Goal: Transaction & Acquisition: Book appointment/travel/reservation

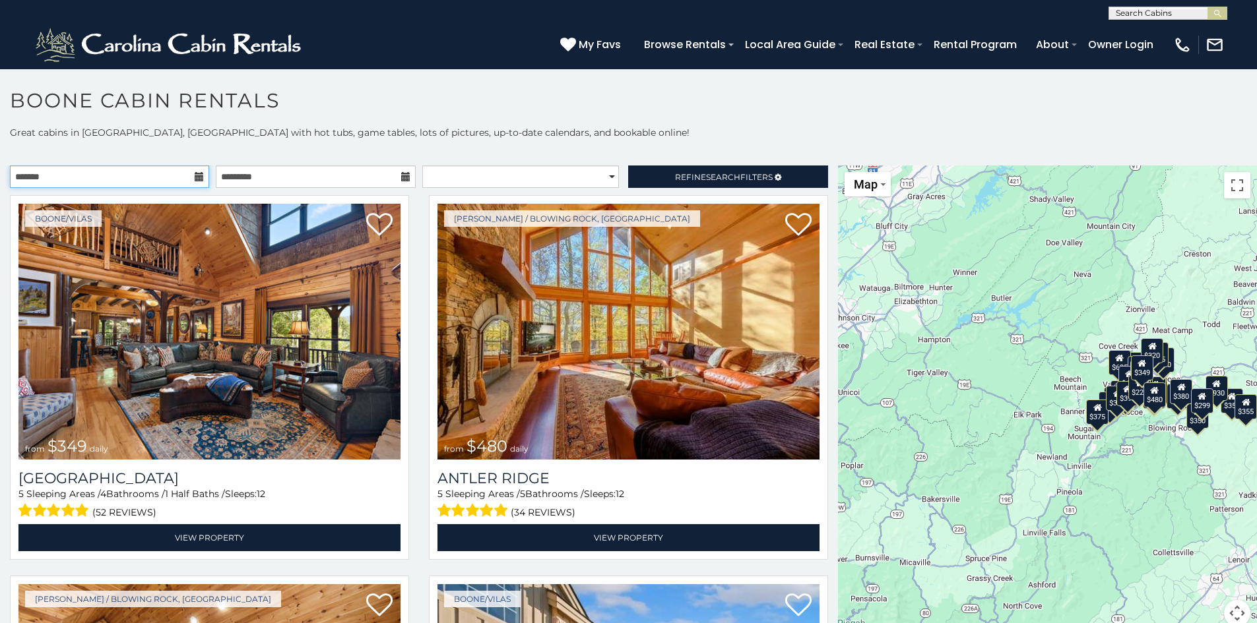
click at [99, 173] on input "text" at bounding box center [109, 177] width 199 height 22
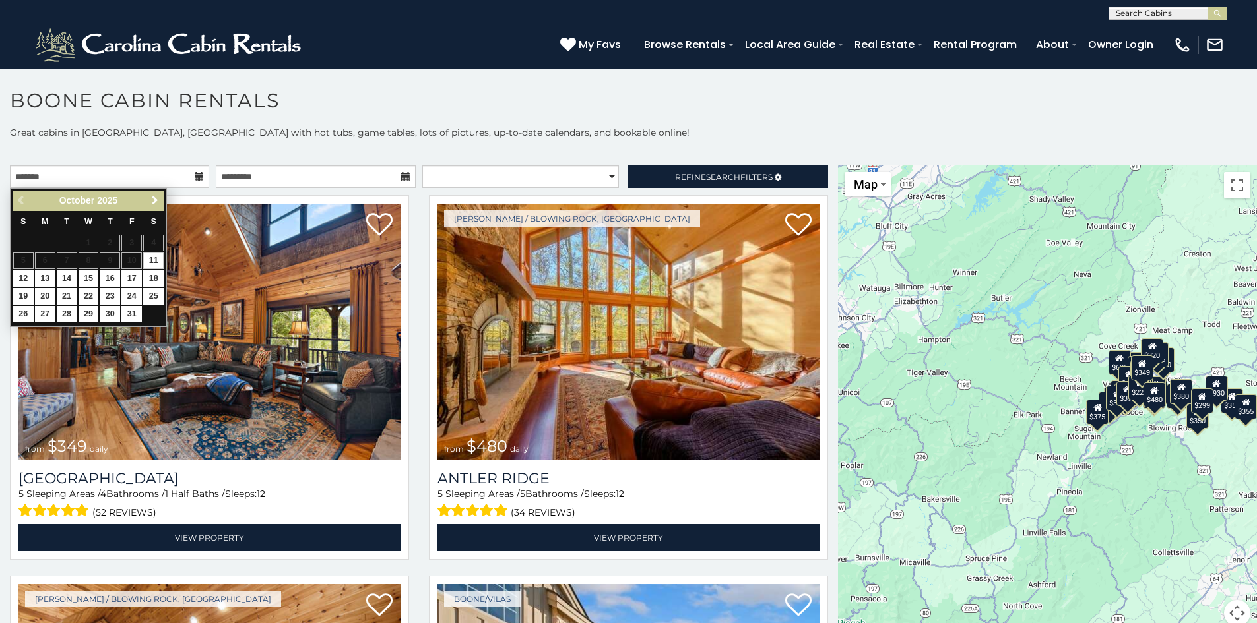
click at [157, 201] on span "Next" at bounding box center [155, 200] width 11 height 11
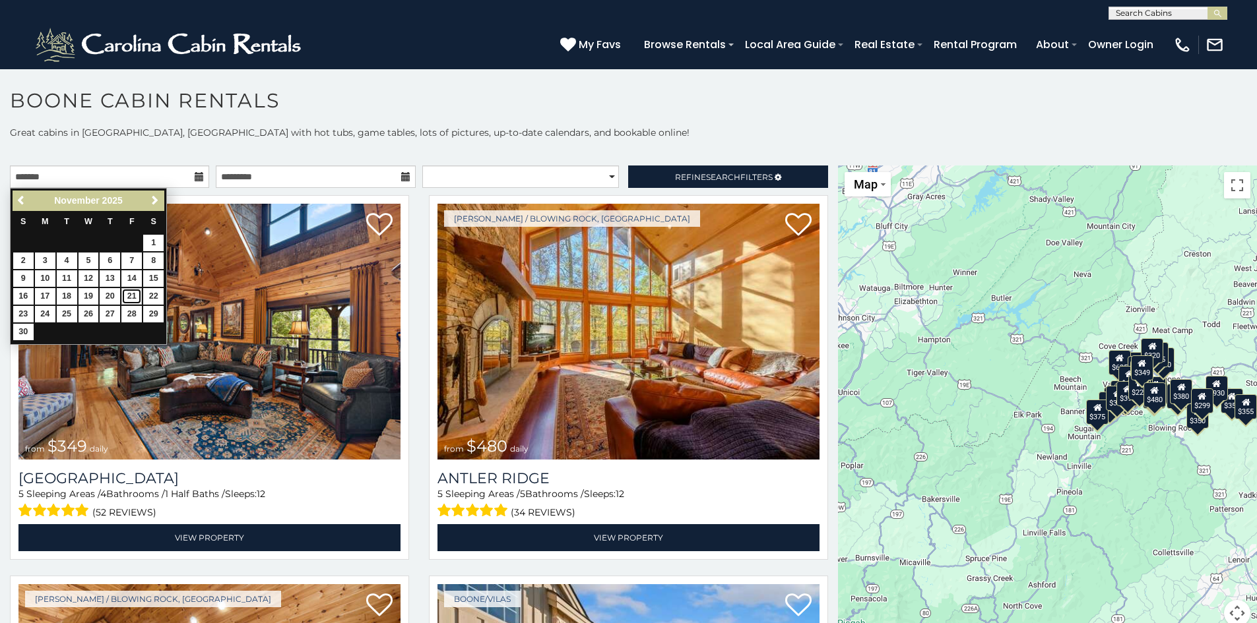
click at [130, 294] on link "21" at bounding box center [131, 296] width 20 height 16
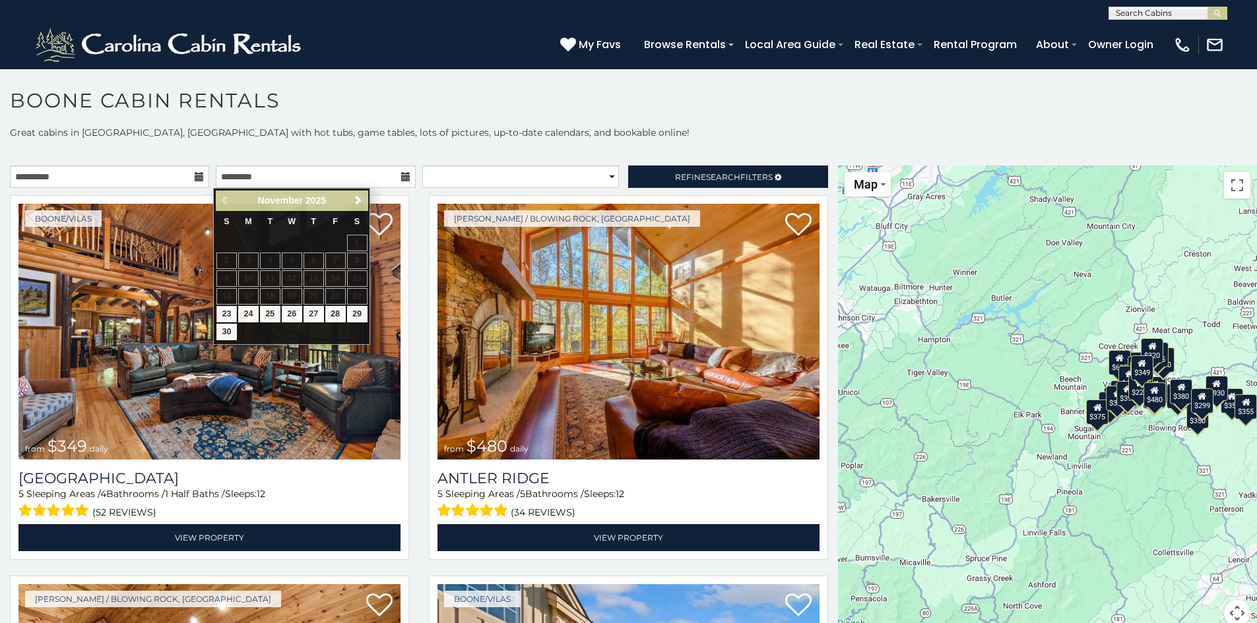
click at [195, 179] on icon at bounding box center [199, 176] width 9 height 9
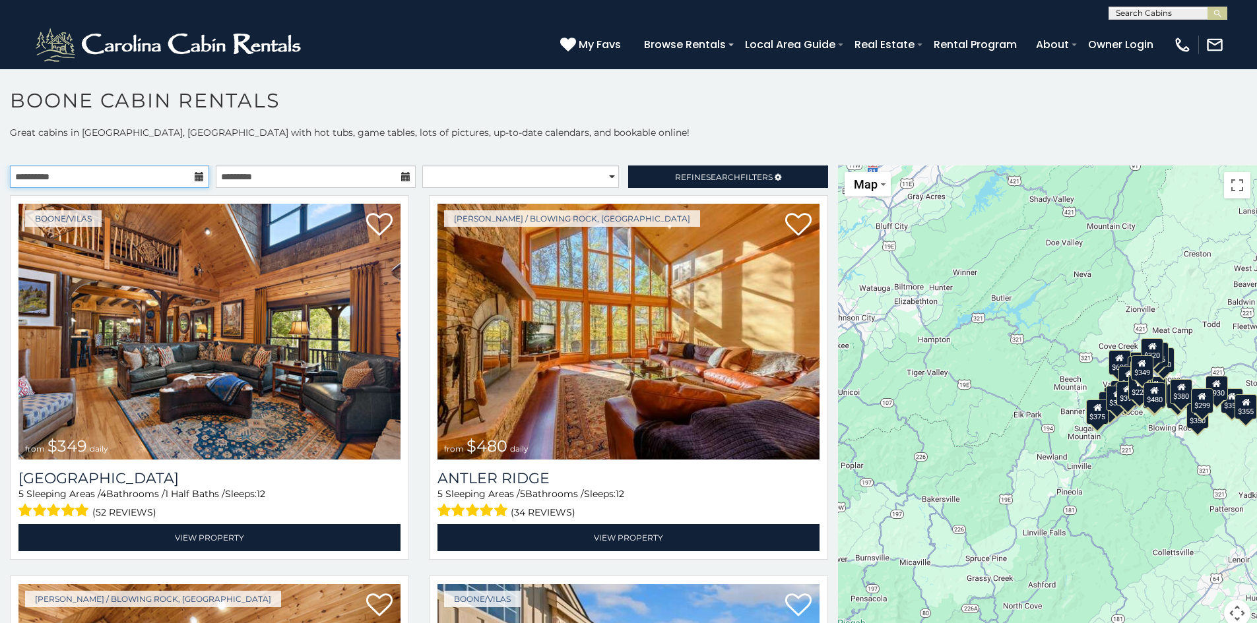
click at [135, 174] on input "**********" at bounding box center [109, 177] width 199 height 22
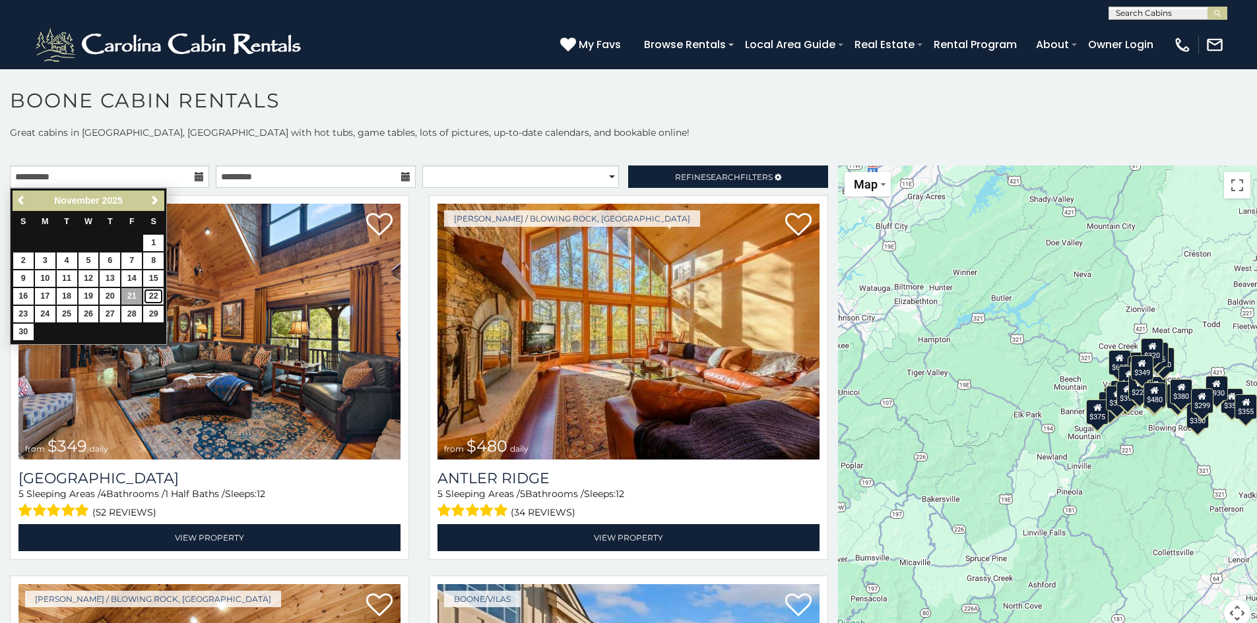
click at [150, 294] on link "22" at bounding box center [153, 296] width 20 height 16
type input "**********"
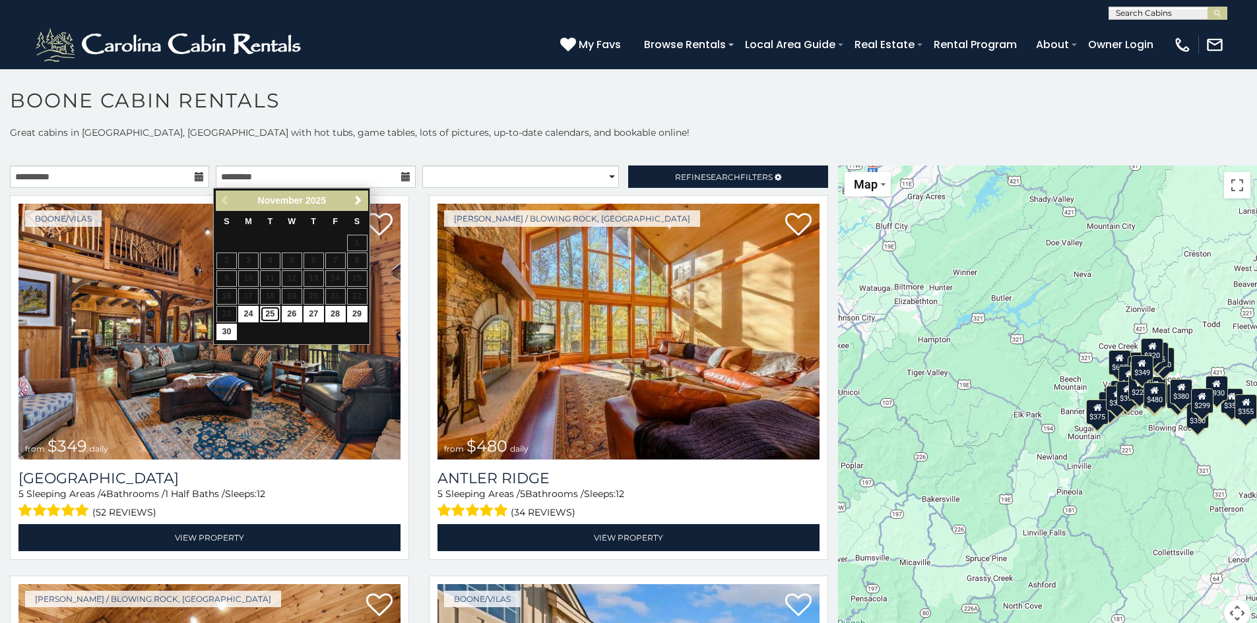
click at [271, 313] on link "25" at bounding box center [270, 314] width 20 height 16
type input "**********"
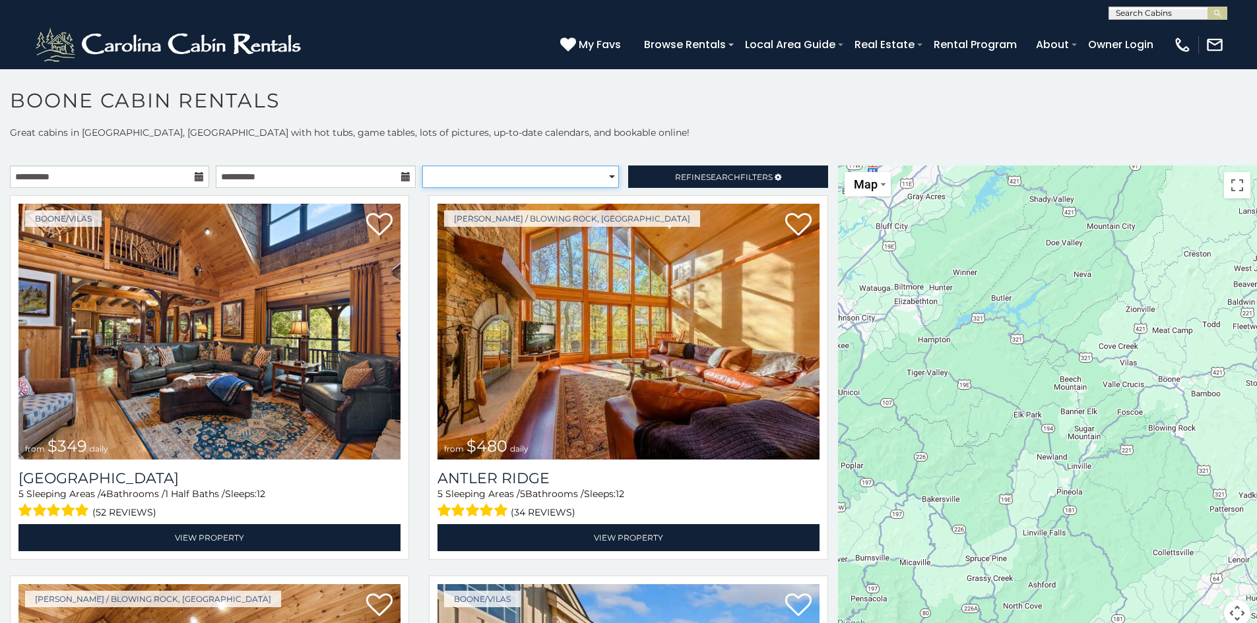
click at [555, 180] on select "**********" at bounding box center [520, 177] width 197 height 22
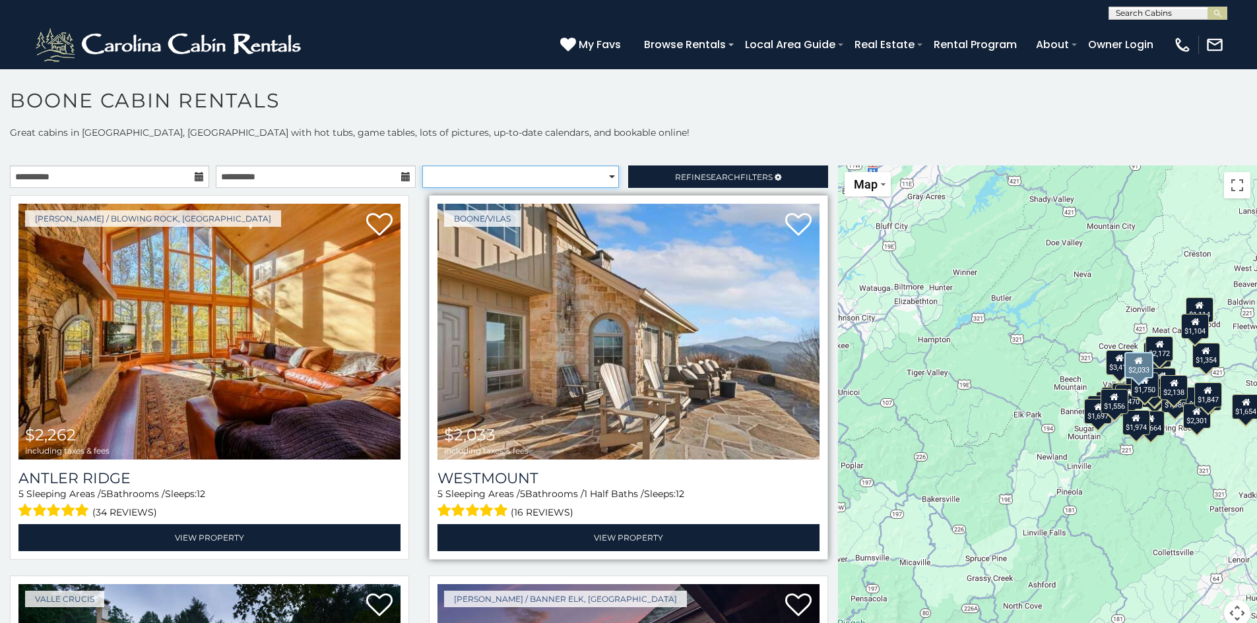
select select "*********"
click at [422, 166] on select "**********" at bounding box center [520, 177] width 197 height 22
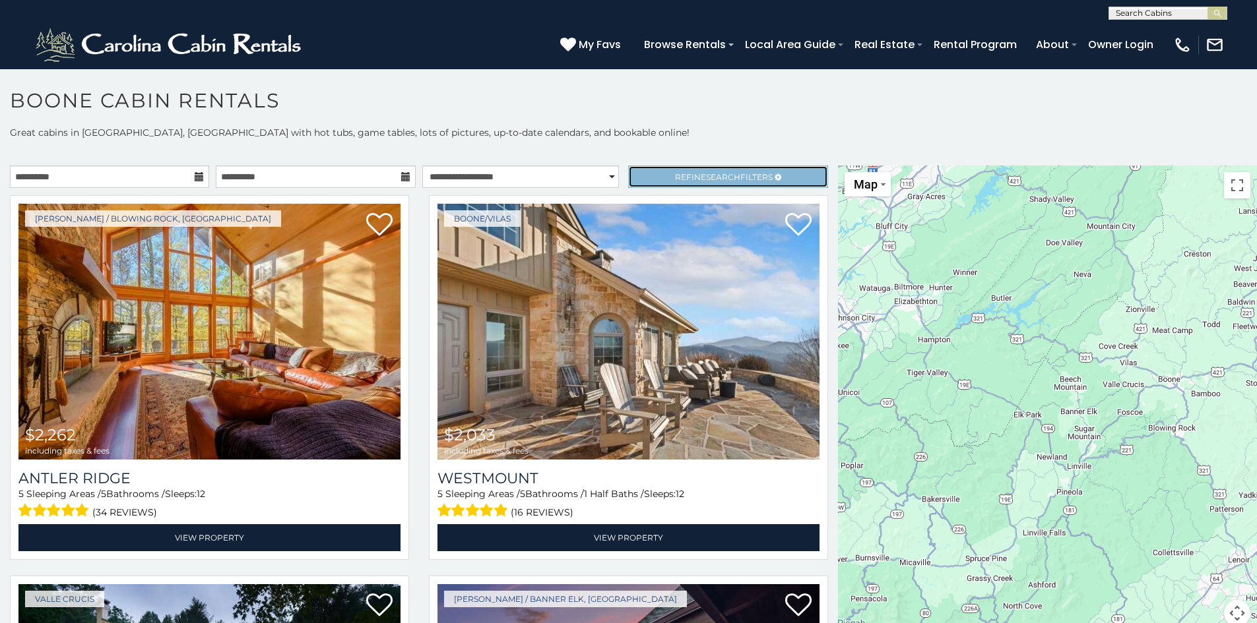
click at [706, 172] on span "Search" at bounding box center [723, 177] width 34 height 10
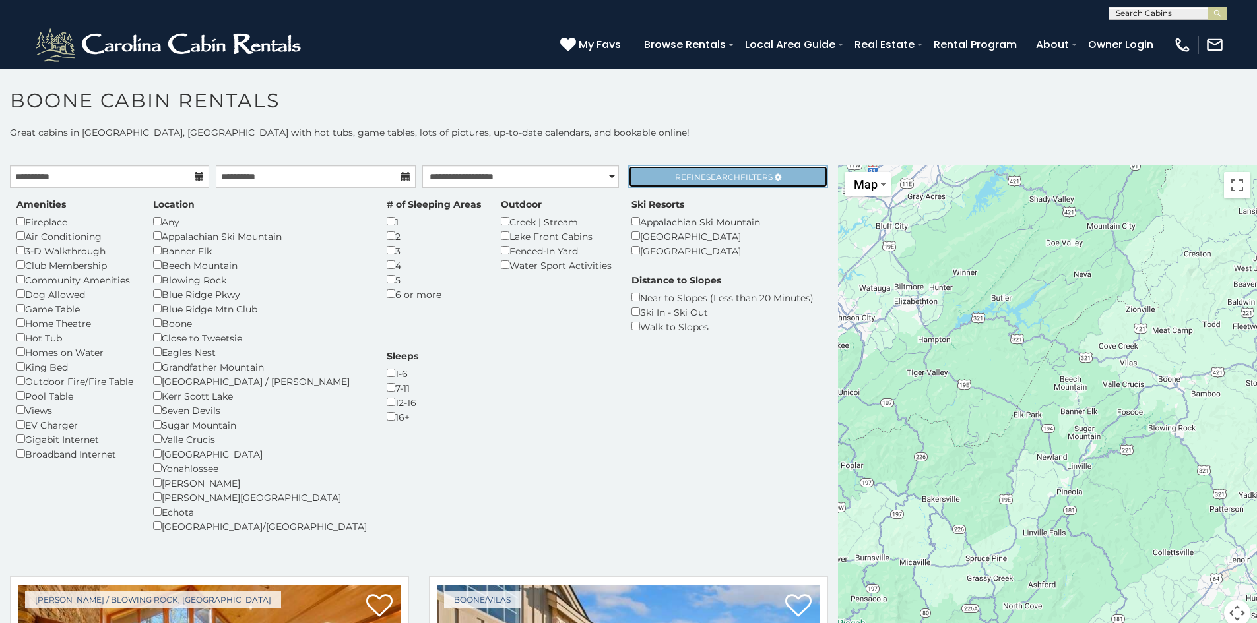
click at [706, 172] on span "Search" at bounding box center [723, 177] width 34 height 10
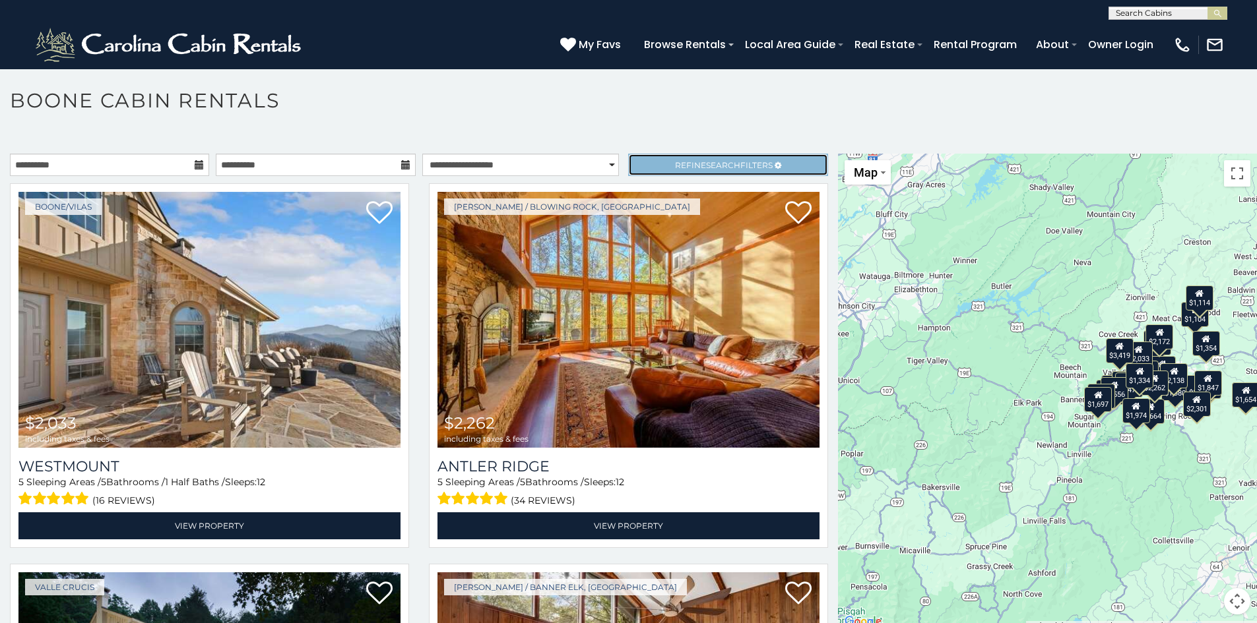
click at [718, 162] on span "Search" at bounding box center [723, 165] width 34 height 10
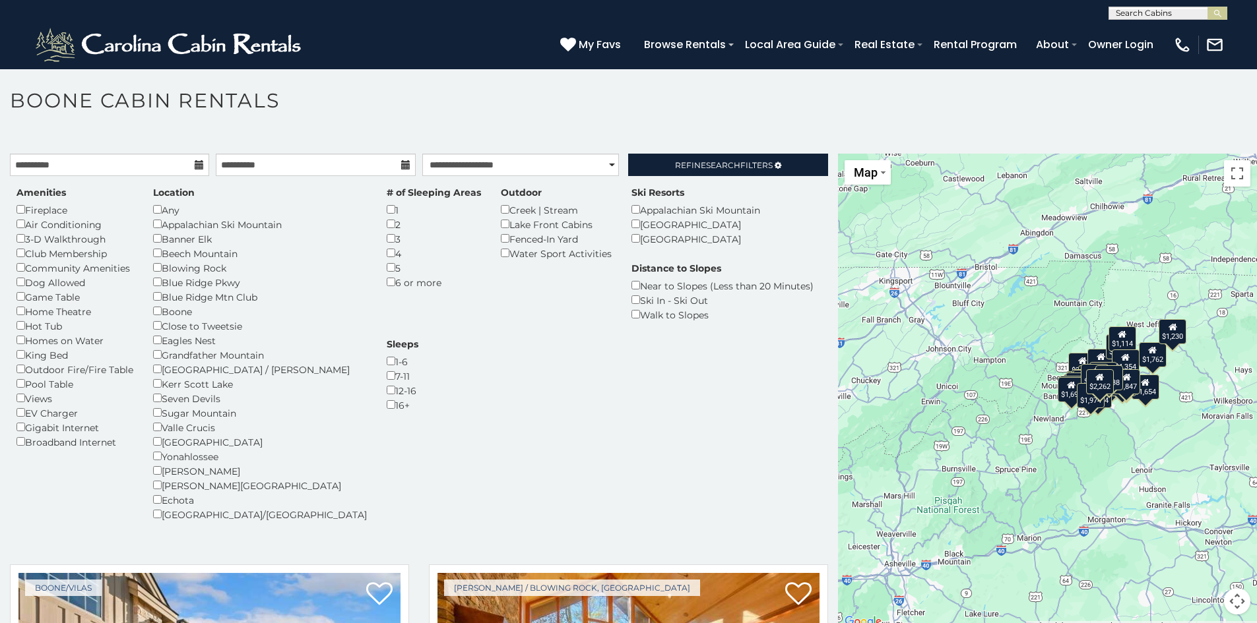
click at [706, 484] on div "Amenities Fireplace Air Conditioning 3-D Walkthrough Club Membership Community …" at bounding box center [419, 362] width 825 height 352
click at [751, 167] on span "Refine Search Filters" at bounding box center [724, 165] width 98 height 10
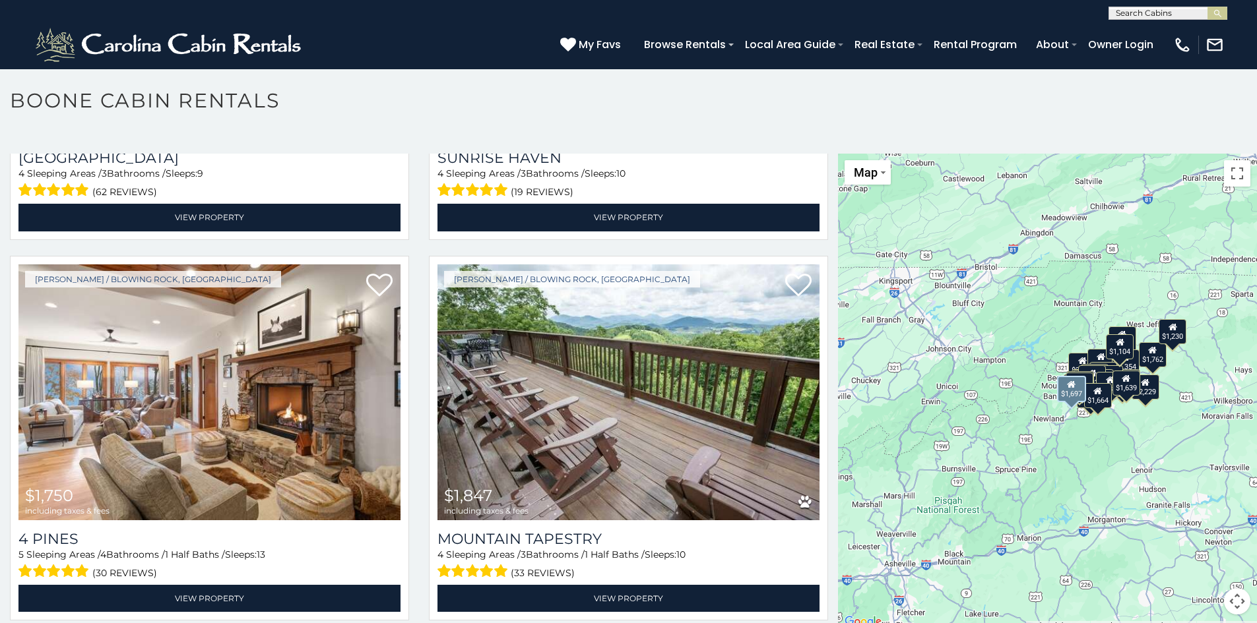
scroll to position [4881, 0]
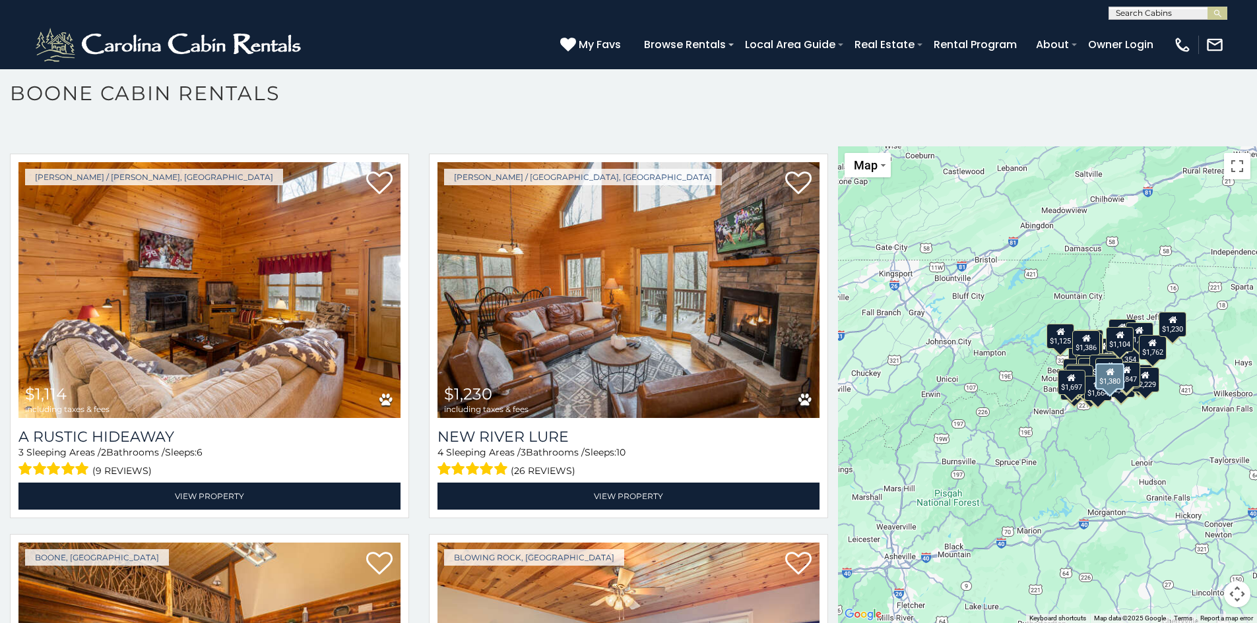
scroll to position [2173, 0]
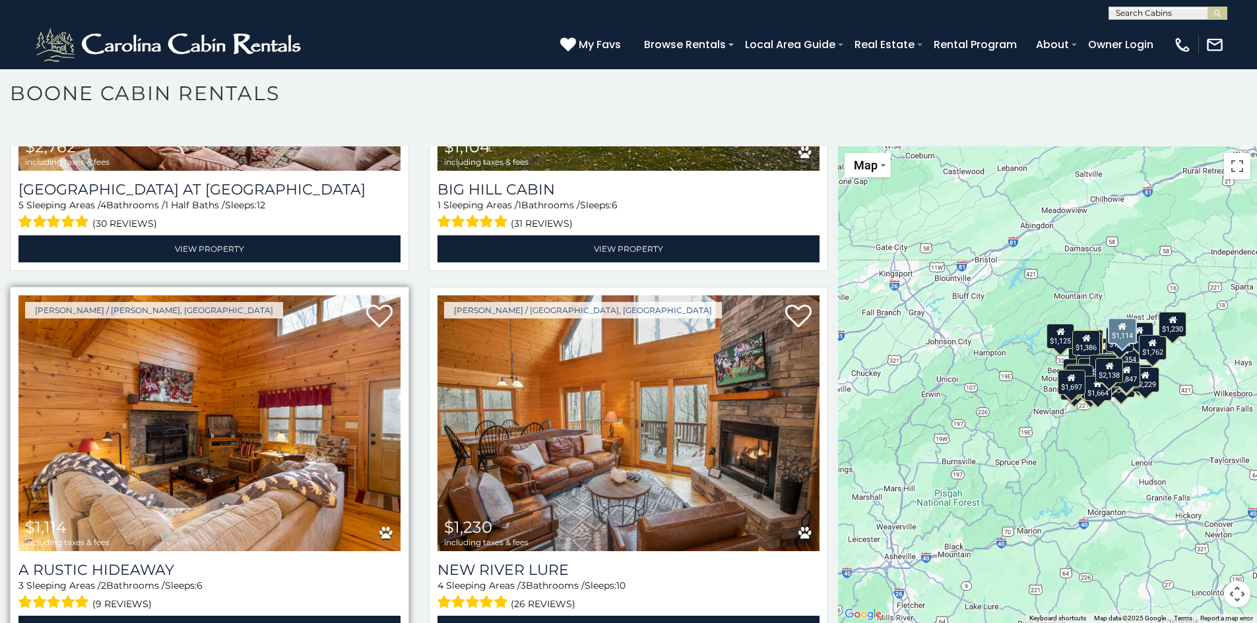
click at [203, 432] on img at bounding box center [209, 424] width 382 height 256
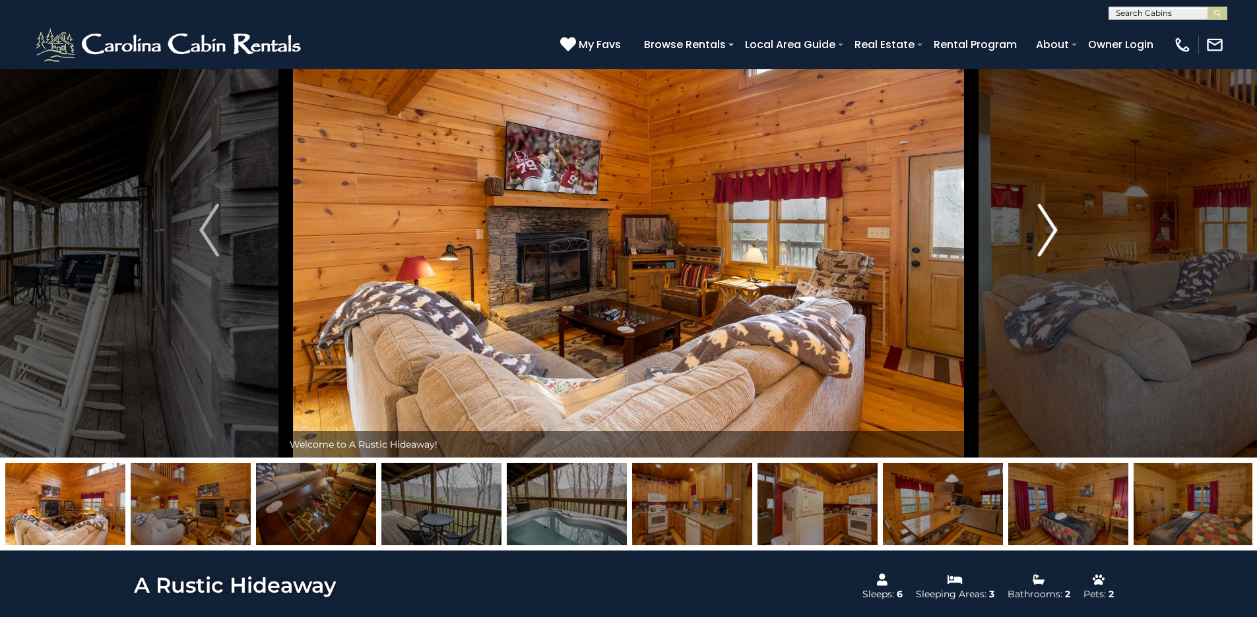
click at [1047, 239] on img "Next" at bounding box center [1048, 230] width 20 height 53
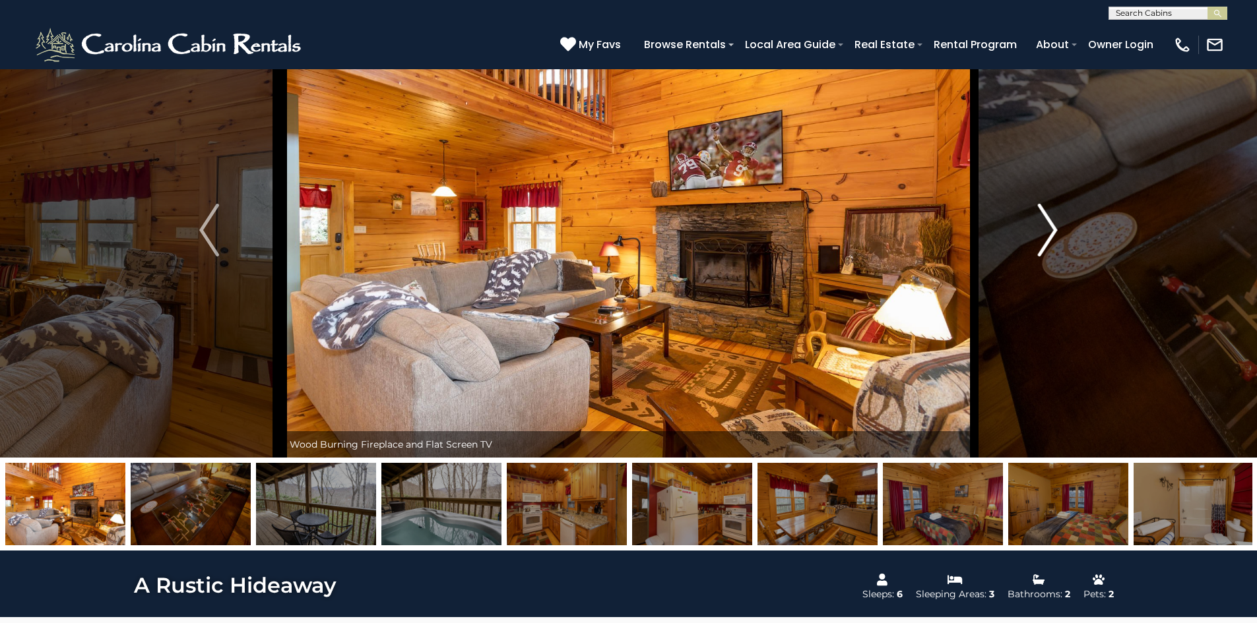
click at [1047, 239] on img "Next" at bounding box center [1048, 230] width 20 height 53
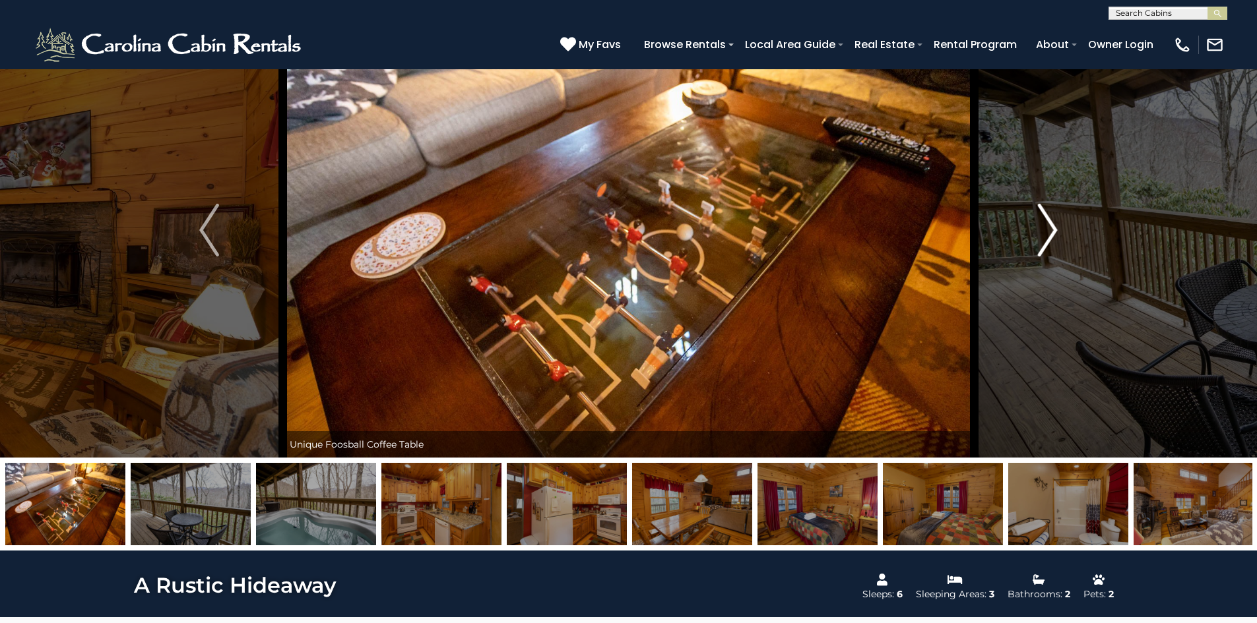
click at [1047, 239] on img "Next" at bounding box center [1048, 230] width 20 height 53
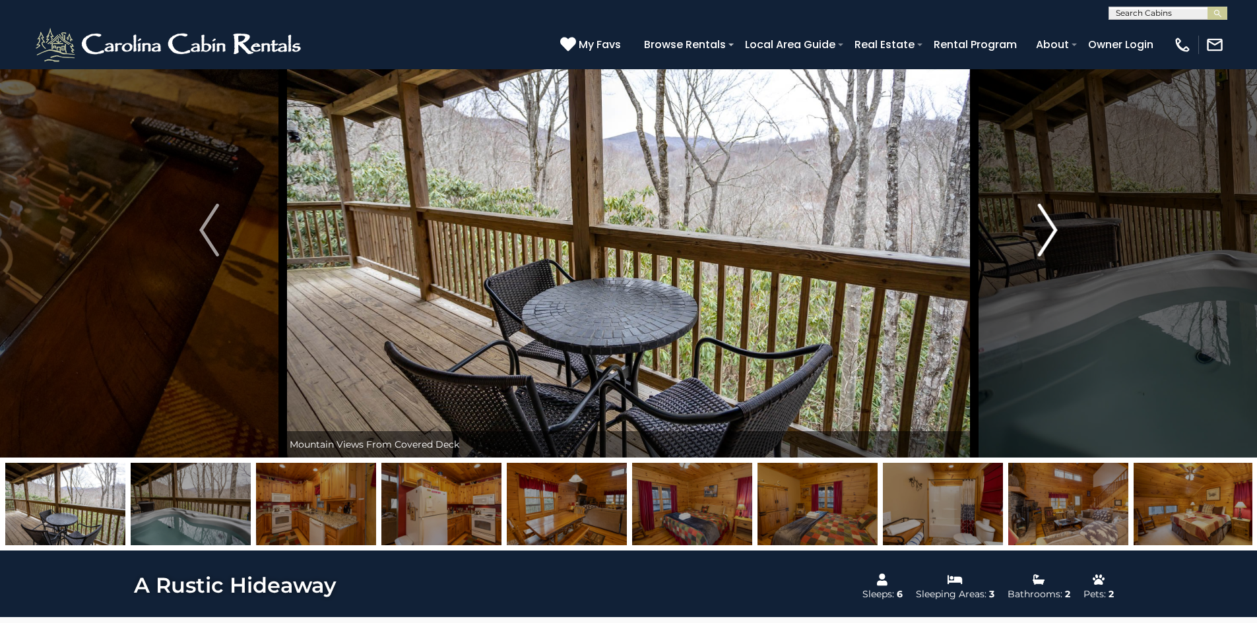
click at [1047, 239] on img "Next" at bounding box center [1048, 230] width 20 height 53
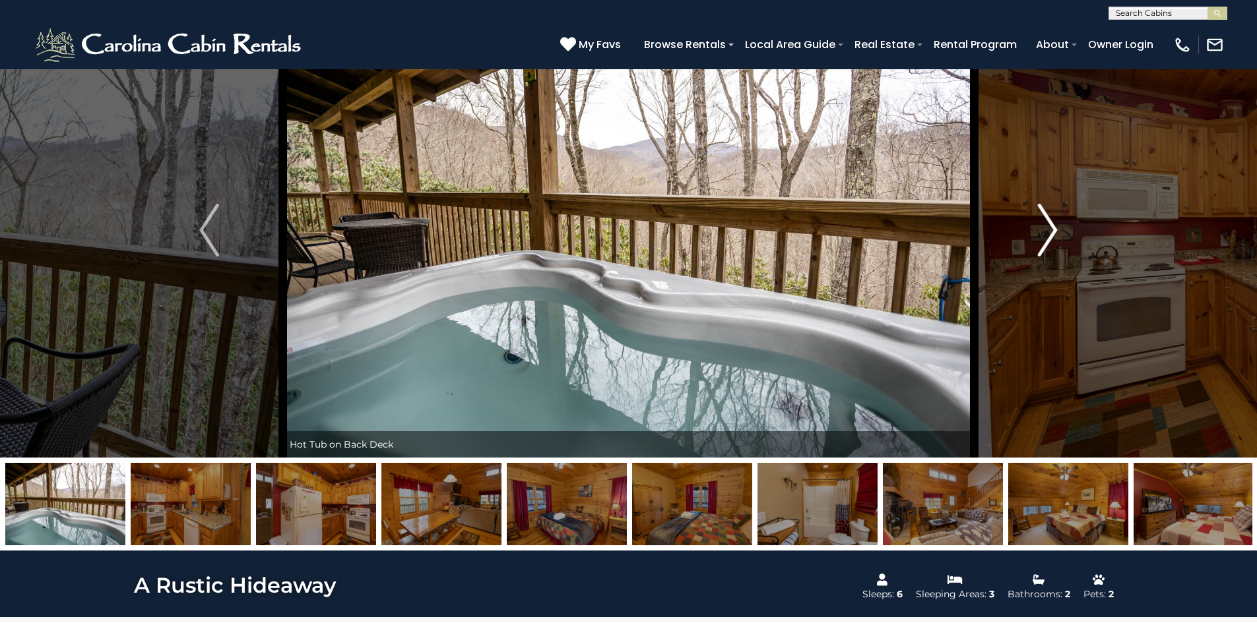
click at [1047, 239] on img "Next" at bounding box center [1048, 230] width 20 height 53
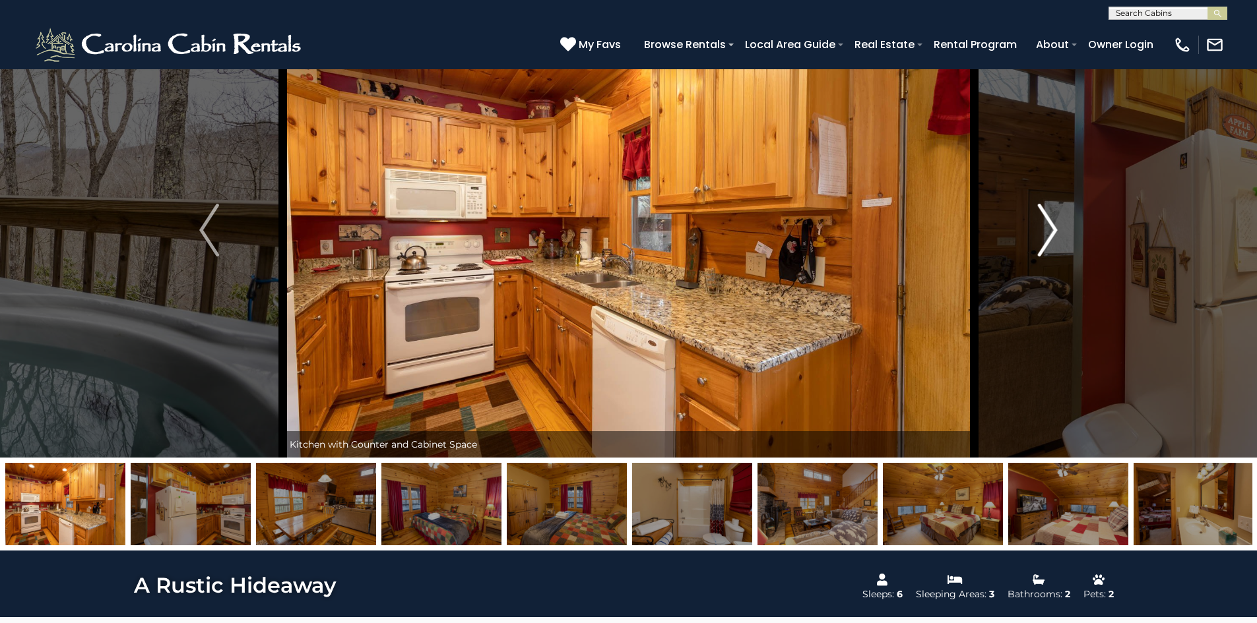
click at [1047, 239] on img "Next" at bounding box center [1048, 230] width 20 height 53
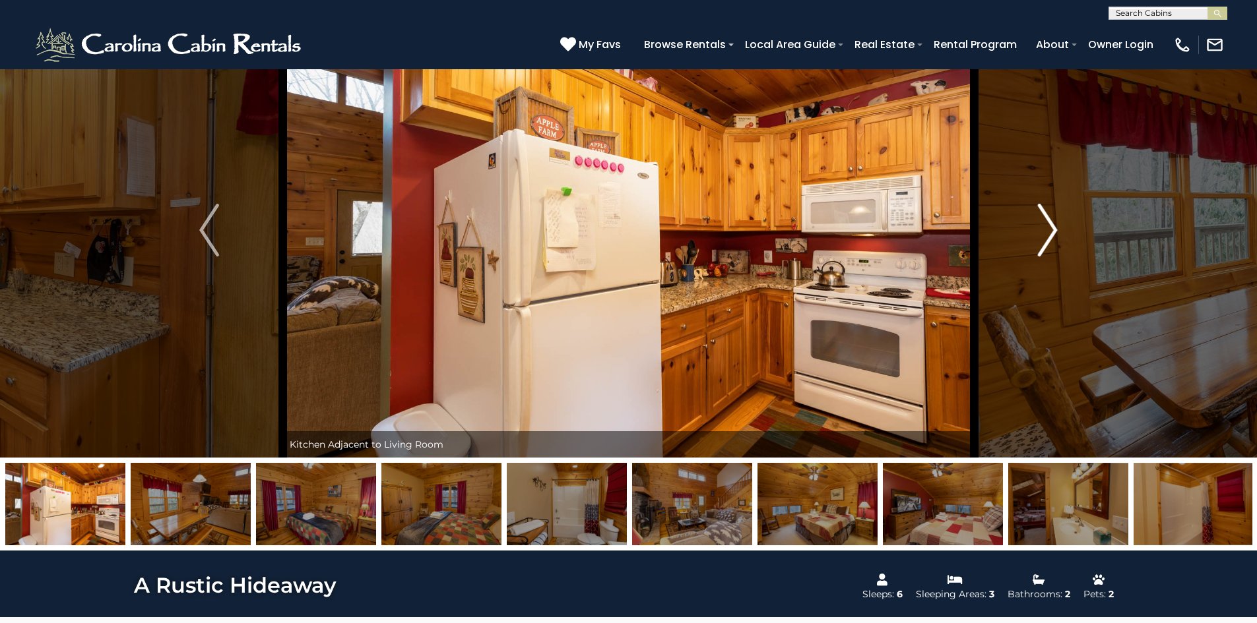
click at [1047, 239] on img "Next" at bounding box center [1048, 230] width 20 height 53
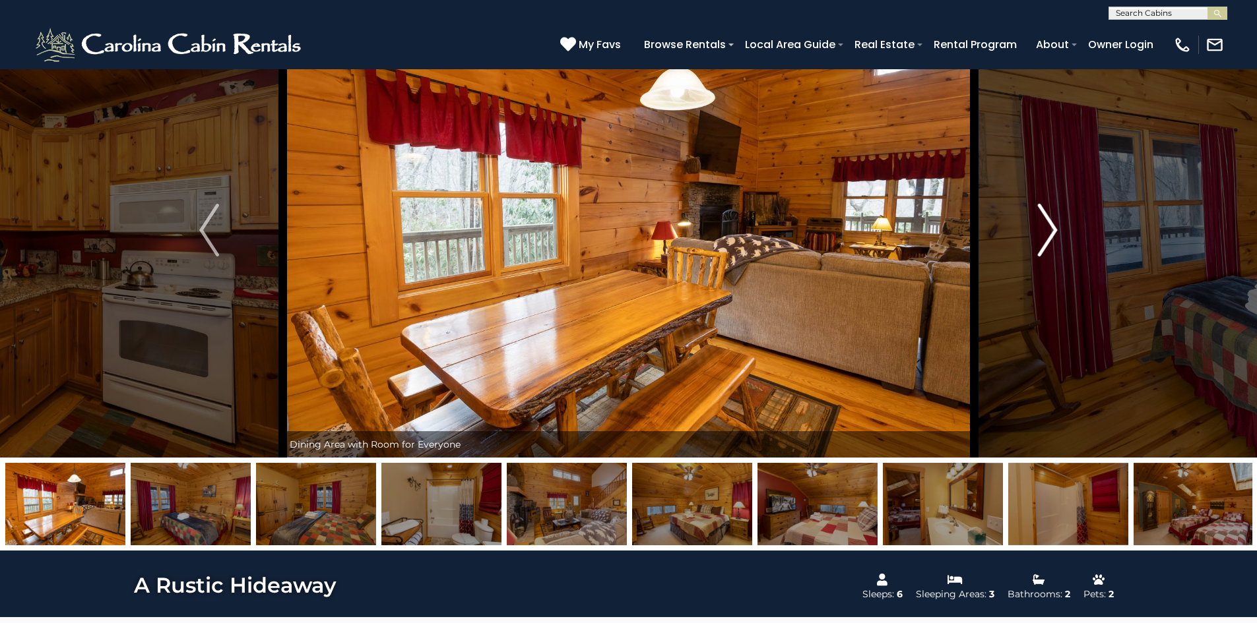
click at [1047, 239] on img "Next" at bounding box center [1048, 230] width 20 height 53
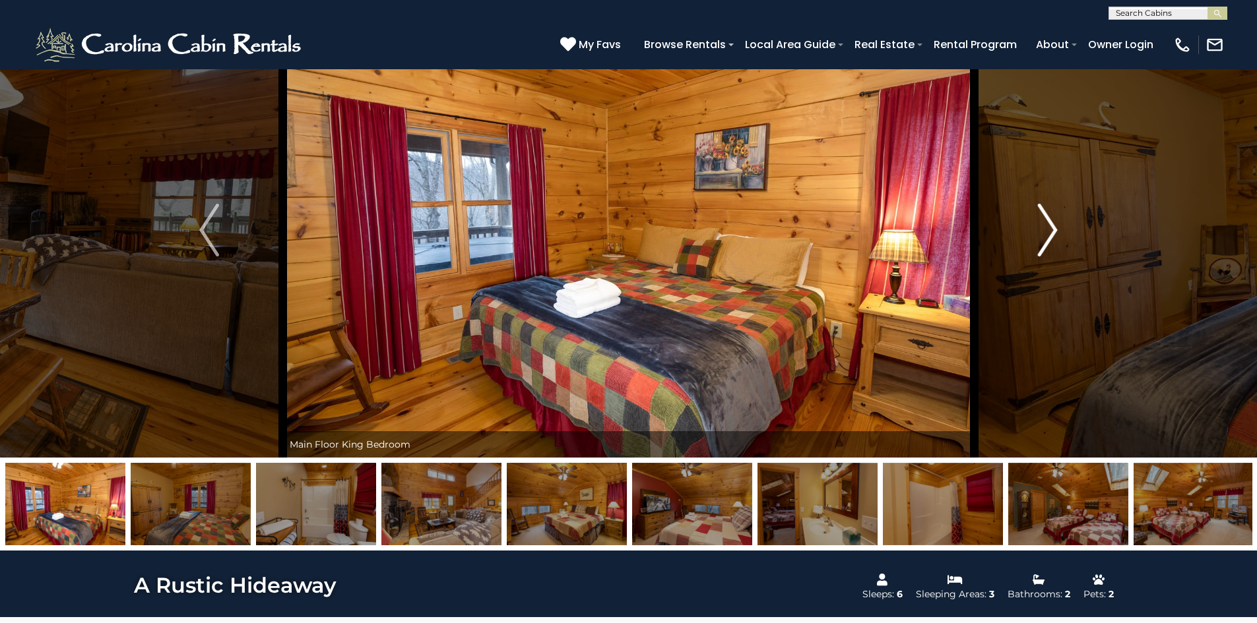
click at [1047, 239] on img "Next" at bounding box center [1048, 230] width 20 height 53
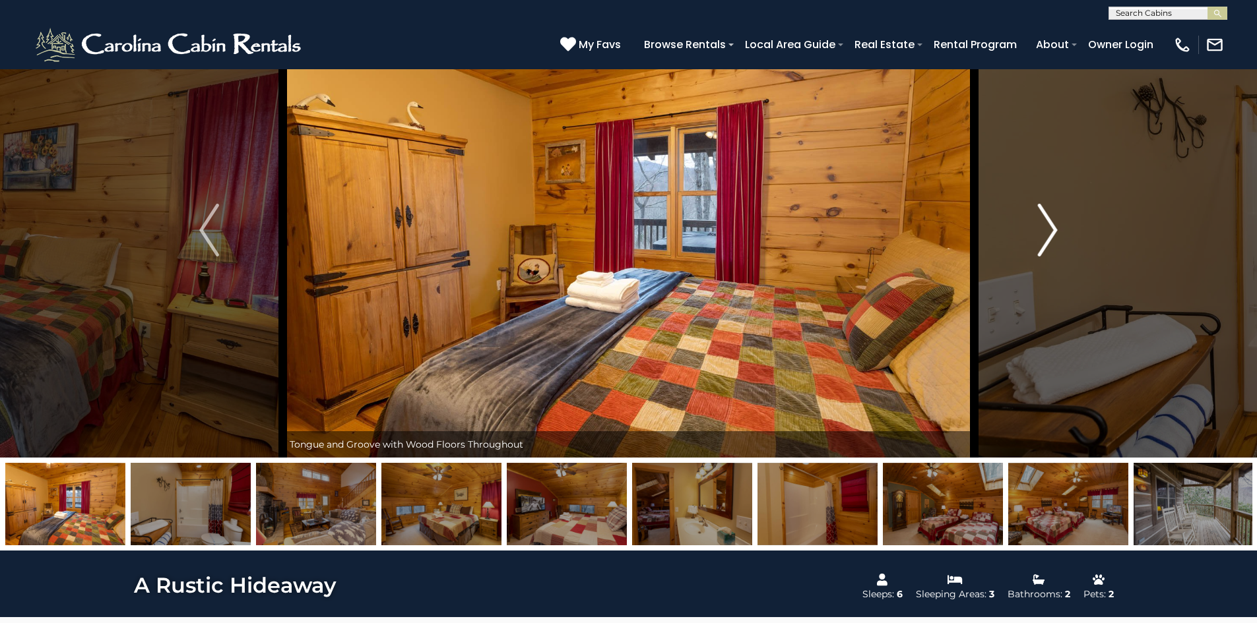
click at [1047, 239] on img "Next" at bounding box center [1048, 230] width 20 height 53
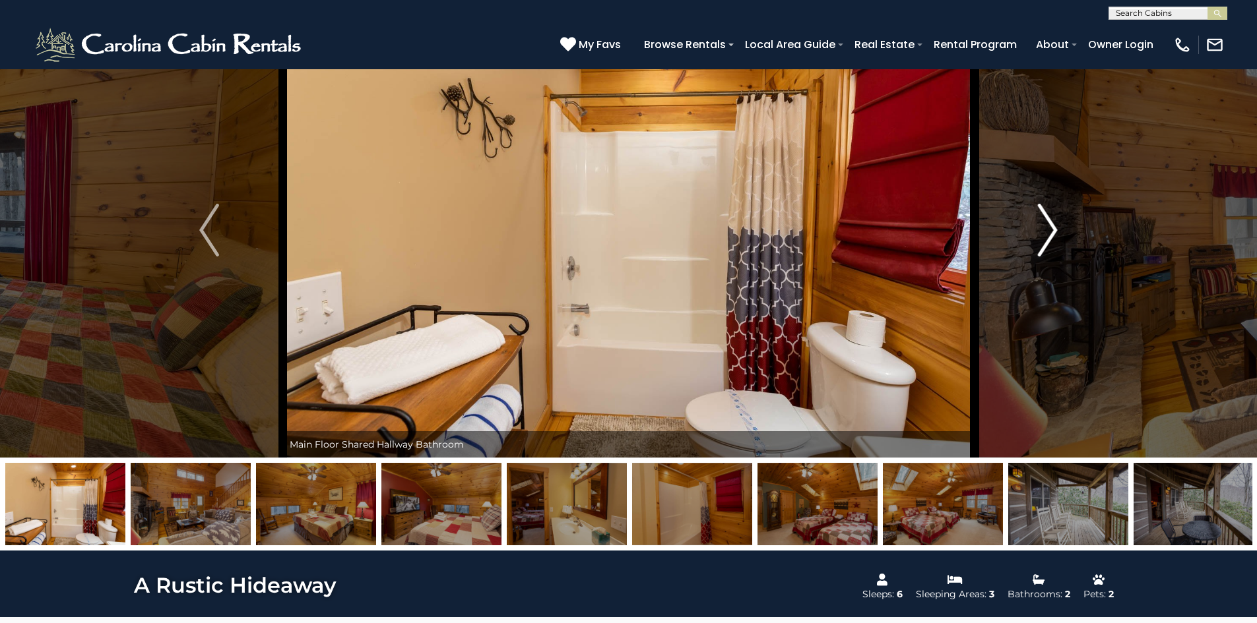
click at [1047, 239] on img "Next" at bounding box center [1048, 230] width 20 height 53
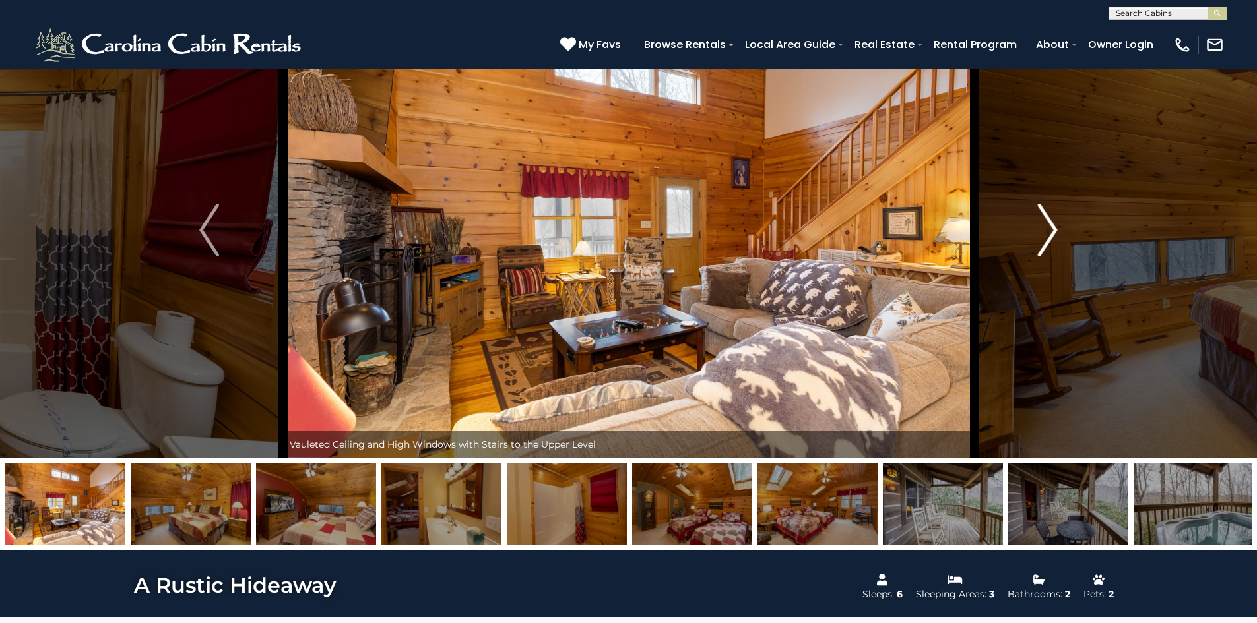
click at [1047, 239] on img "Next" at bounding box center [1048, 230] width 20 height 53
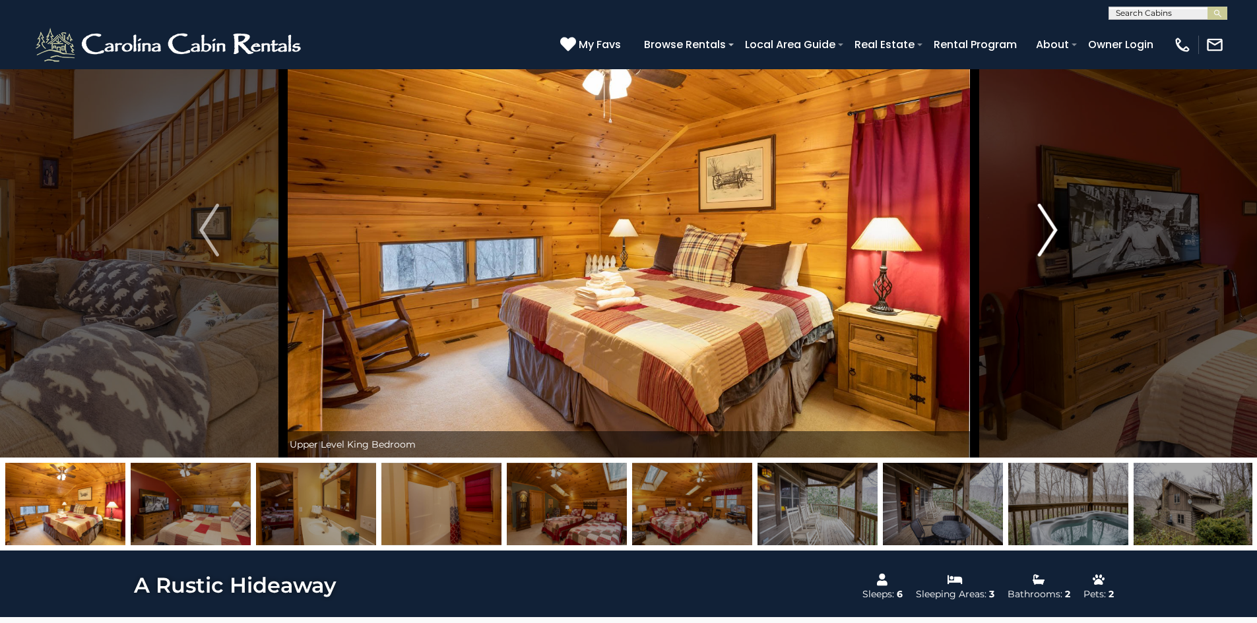
click at [1047, 239] on img "Next" at bounding box center [1048, 230] width 20 height 53
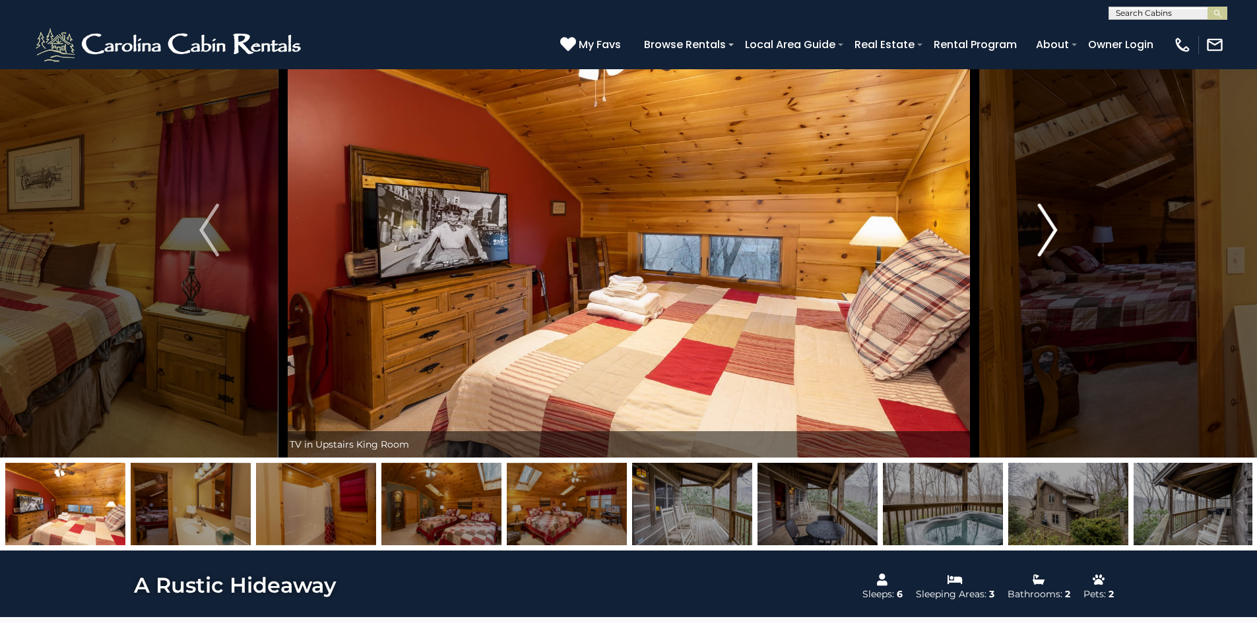
click at [1047, 239] on img "Next" at bounding box center [1048, 230] width 20 height 53
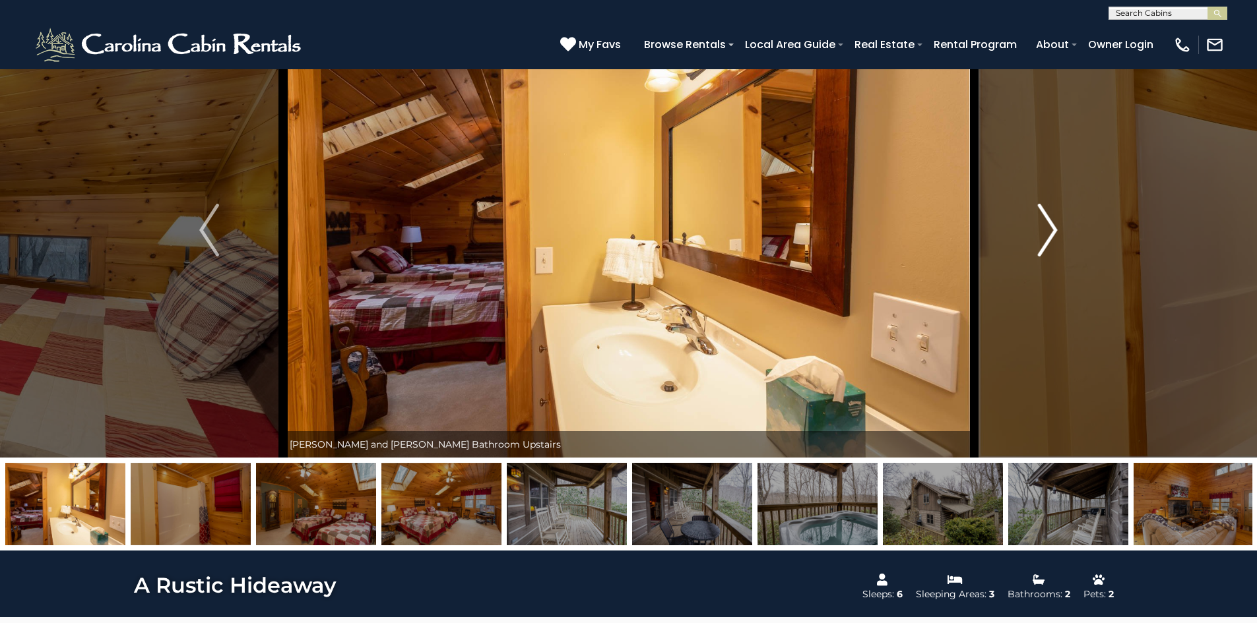
click at [1047, 239] on img "Next" at bounding box center [1048, 230] width 20 height 53
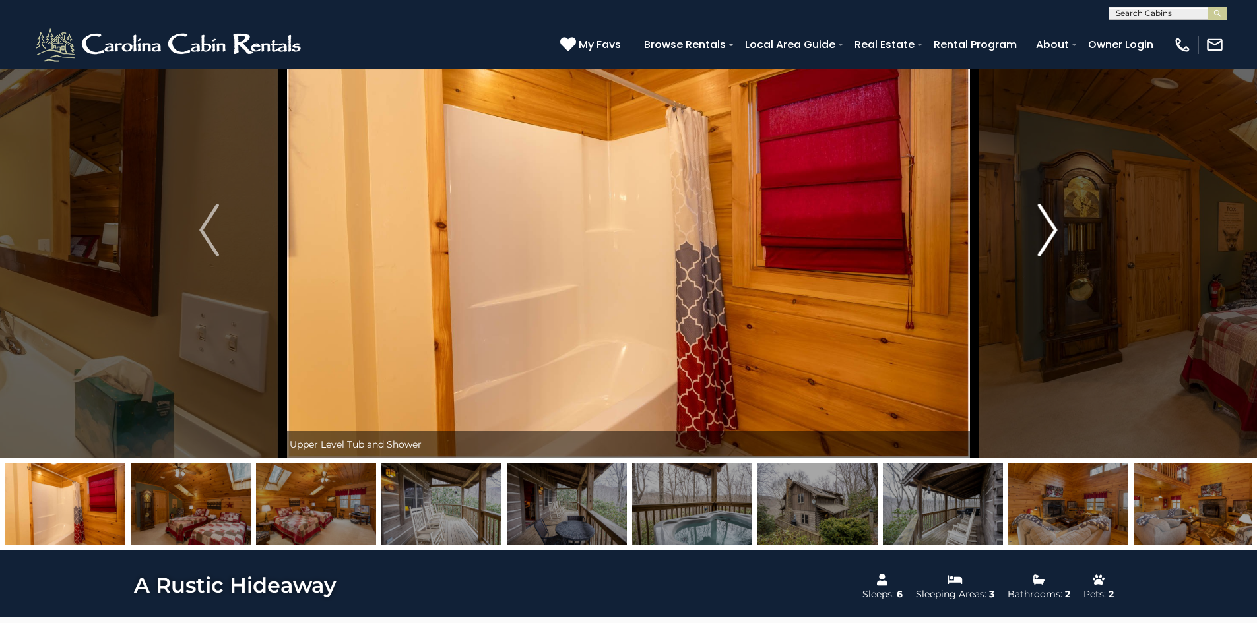
click at [1047, 239] on img "Next" at bounding box center [1048, 230] width 20 height 53
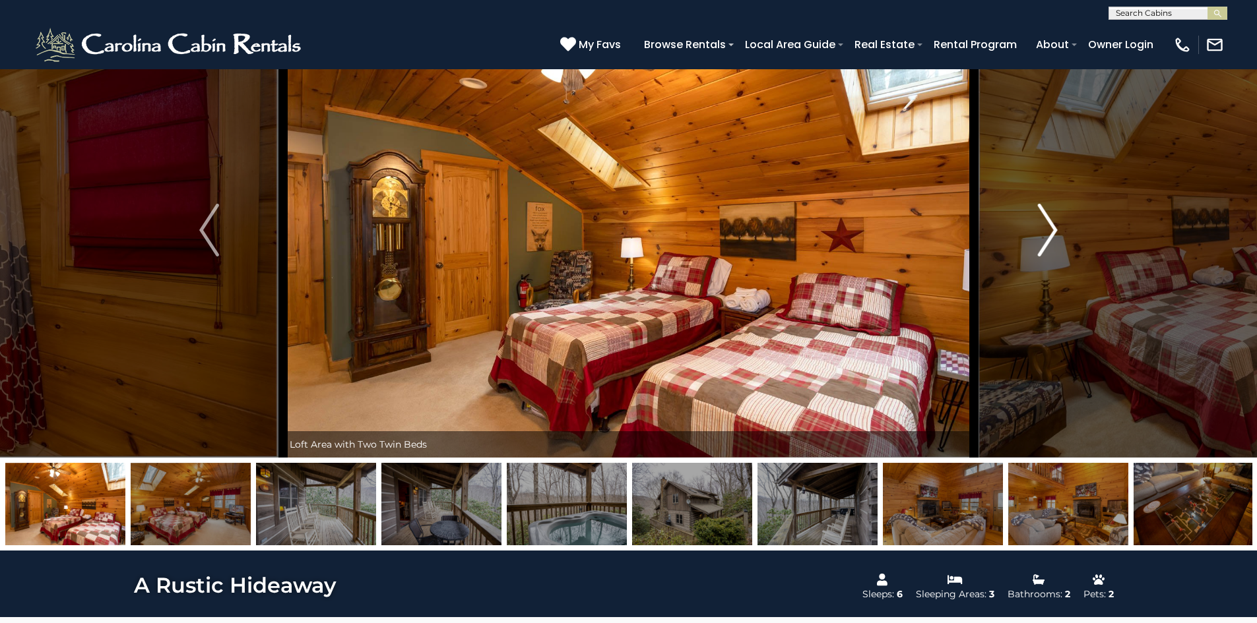
click at [1047, 239] on img "Next" at bounding box center [1048, 230] width 20 height 53
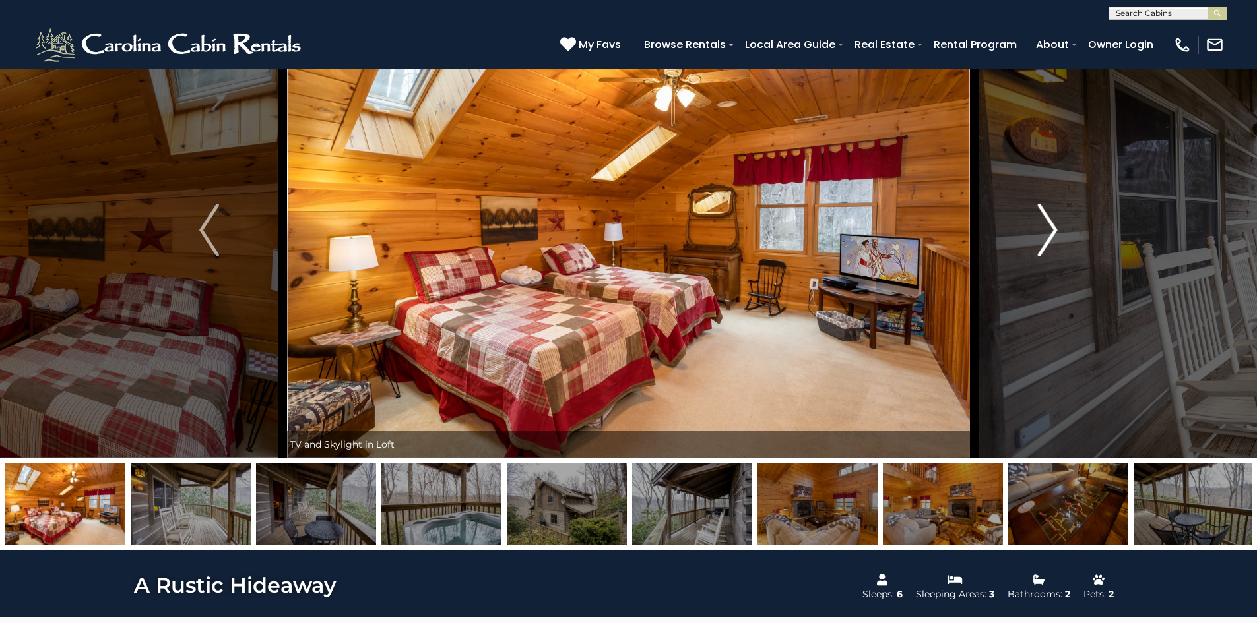
click at [1047, 239] on img "Next" at bounding box center [1048, 230] width 20 height 53
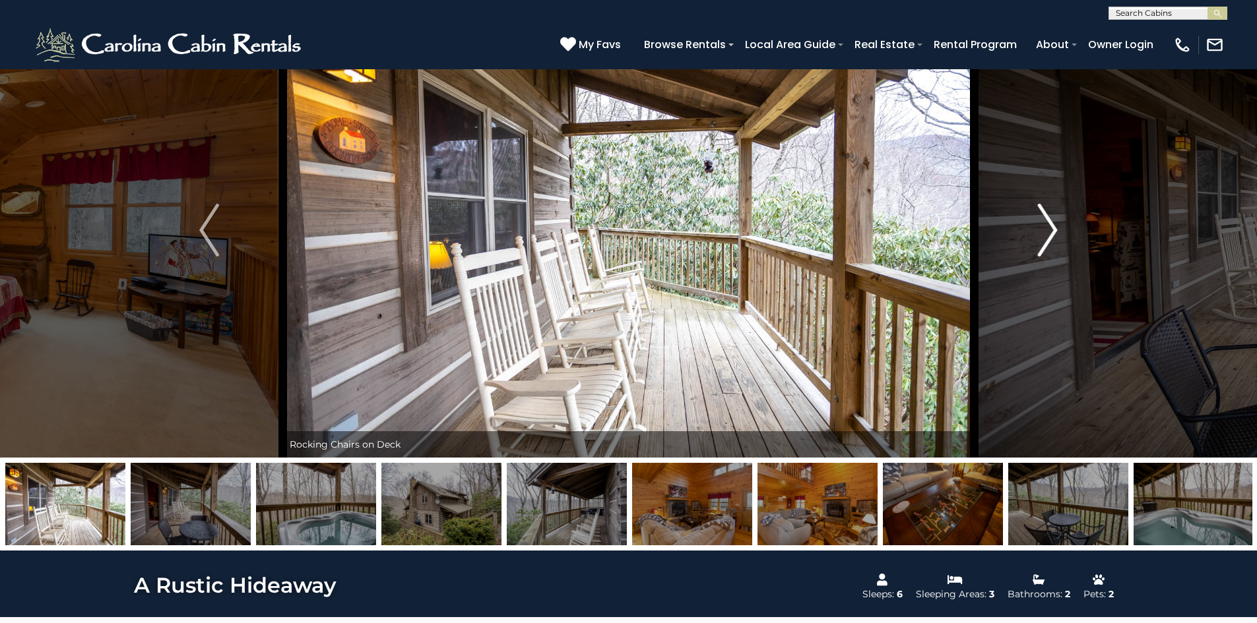
click at [1047, 239] on img "Next" at bounding box center [1048, 230] width 20 height 53
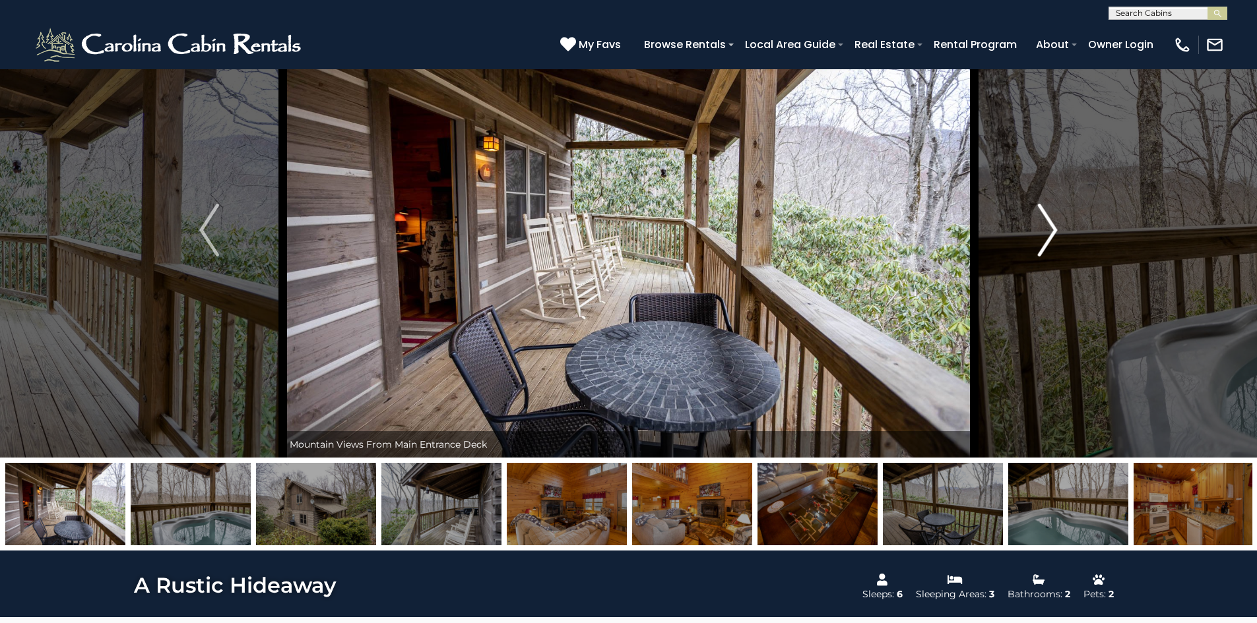
click at [1047, 239] on img "Next" at bounding box center [1048, 230] width 20 height 53
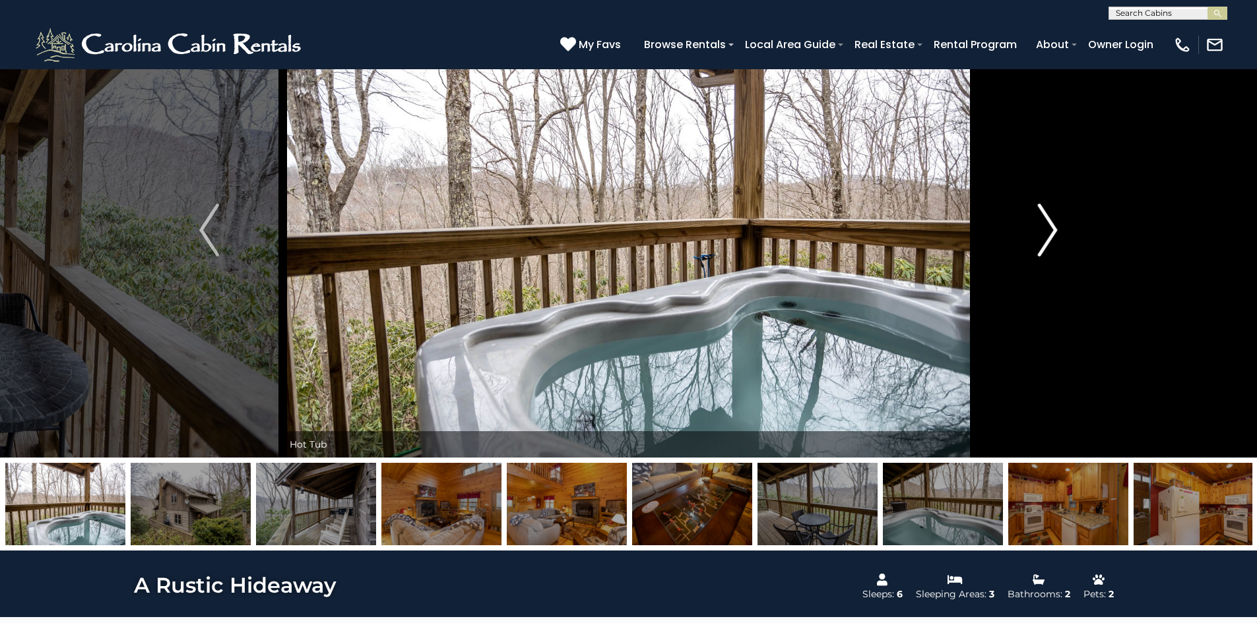
click at [1047, 239] on img "Next" at bounding box center [1048, 230] width 20 height 53
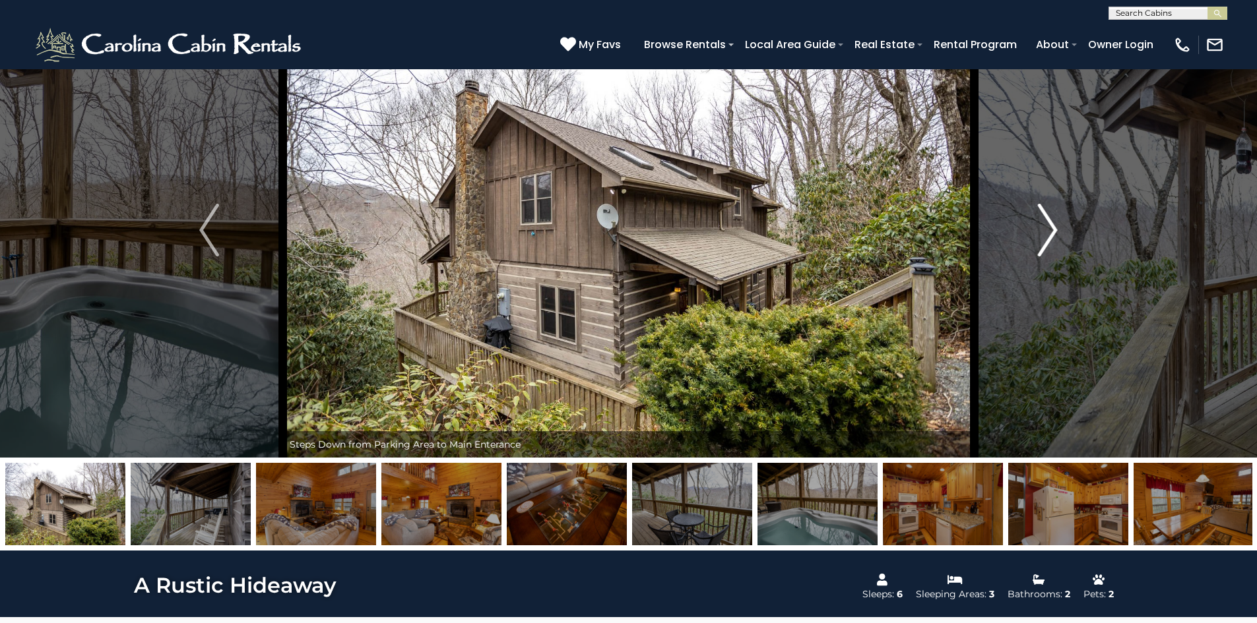
click at [1047, 239] on img "Next" at bounding box center [1048, 230] width 20 height 53
